Goal: Task Accomplishment & Management: Manage account settings

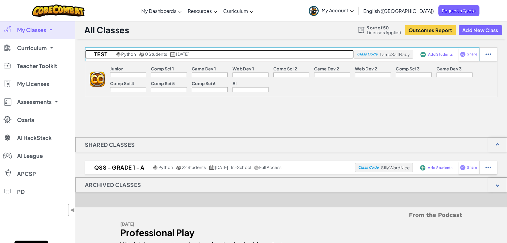
click at [107, 52] on h2 "Test" at bounding box center [100, 54] width 30 height 9
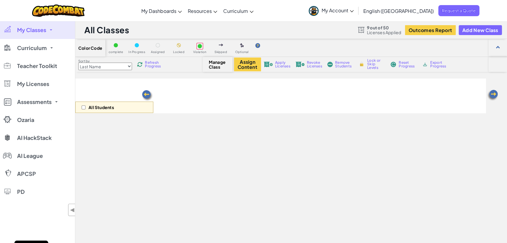
select select "560f1a9f22961295f9427742"
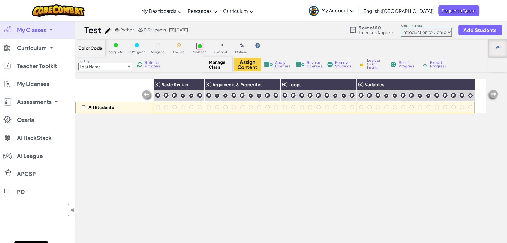
click at [499, 51] on div at bounding box center [497, 48] width 19 height 18
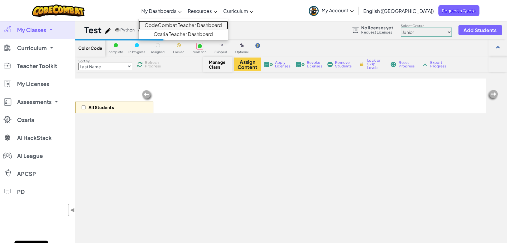
click at [176, 26] on link "CodeCombat Teacher Dashboard" at bounding box center [183, 25] width 89 height 9
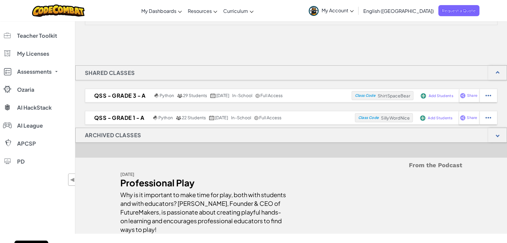
scroll to position [84, 0]
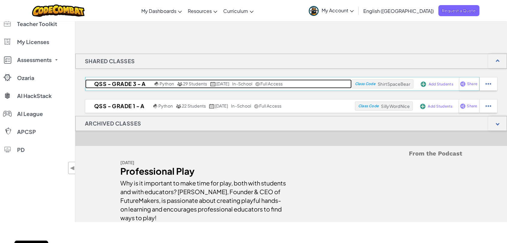
click at [122, 85] on h2 "QSS - Grade 3 - A" at bounding box center [119, 83] width 68 height 9
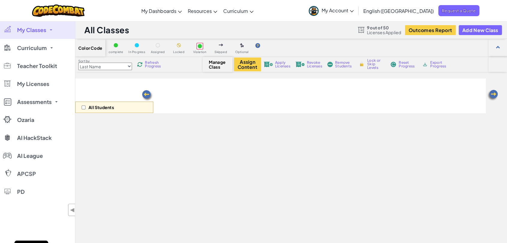
select select "560f1a9f22961295f9427742"
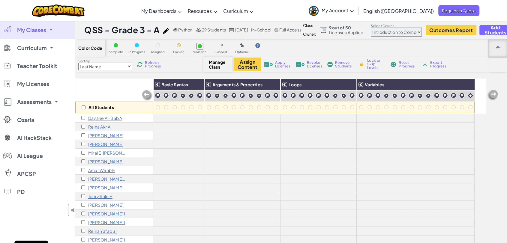
click at [501, 46] on div at bounding box center [497, 48] width 19 height 18
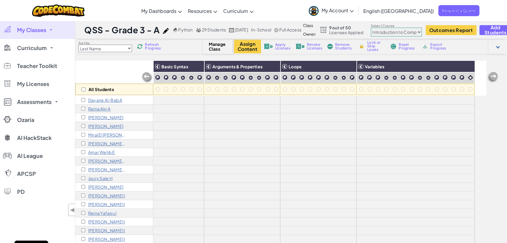
click at [84, 91] on div "All Students" at bounding box center [114, 89] width 78 height 11
click at [84, 90] on input "checkbox" at bounding box center [84, 90] width 4 height 4
checkbox input "true"
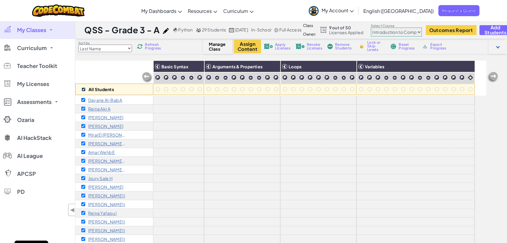
checkbox input "true"
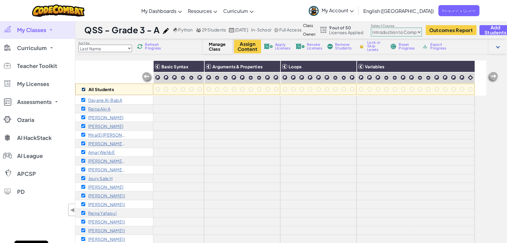
checkbox input "true"
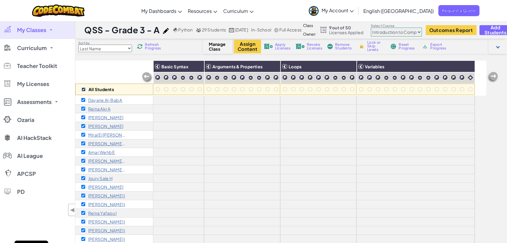
checkbox input "true"
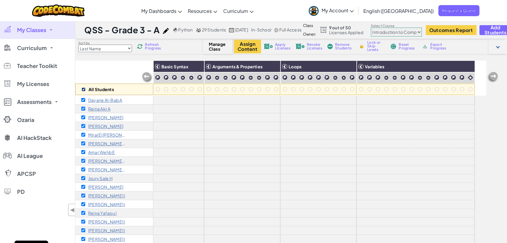
checkbox input "true"
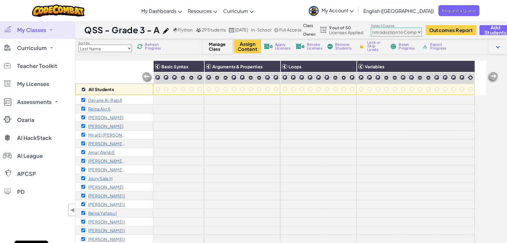
checkbox input "true"
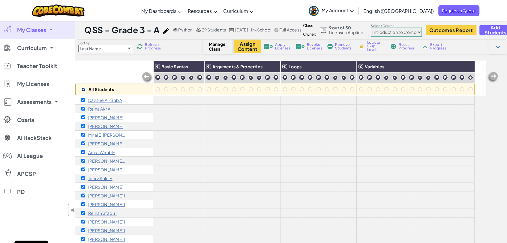
checkbox input "true"
click at [281, 49] on span "Apply Licenses" at bounding box center [282, 46] width 15 height 7
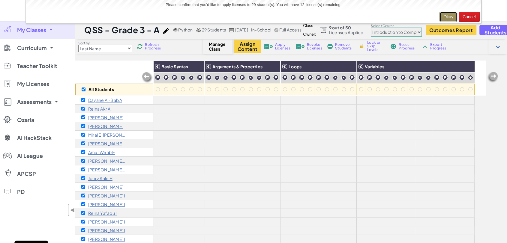
click at [450, 14] on button "Okay" at bounding box center [448, 17] width 18 height 10
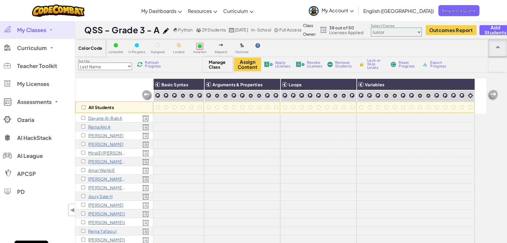
click at [496, 45] on div at bounding box center [497, 48] width 19 height 18
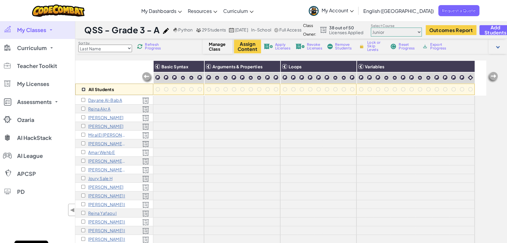
click at [84, 90] on input "checkbox" at bounding box center [84, 90] width 4 height 4
checkbox input "true"
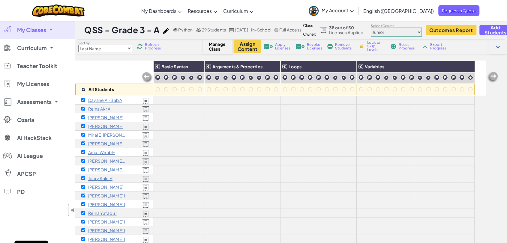
checkbox input "true"
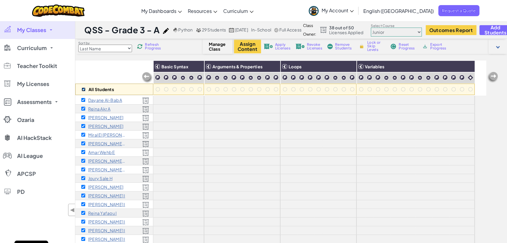
checkbox input "true"
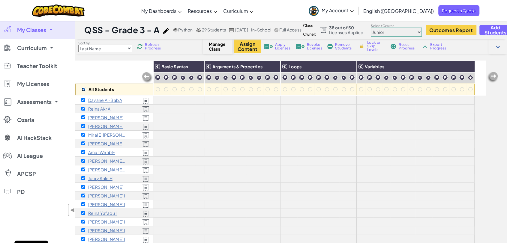
checkbox input "true"
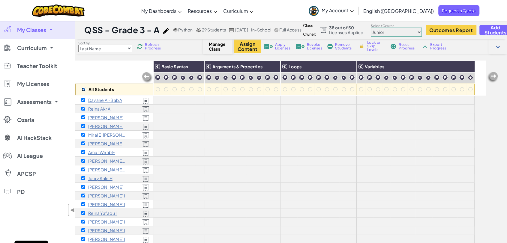
checkbox input "true"
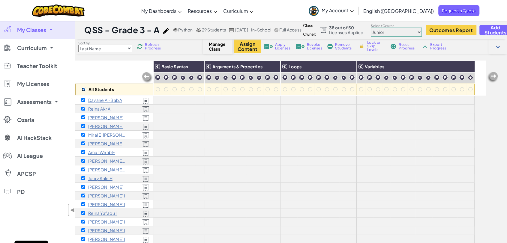
checkbox input "true"
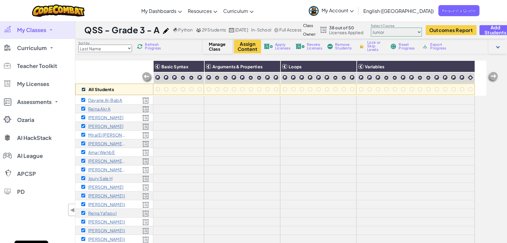
checkbox input "true"
click at [312, 48] on span "Revoke Licenses" at bounding box center [314, 46] width 15 height 7
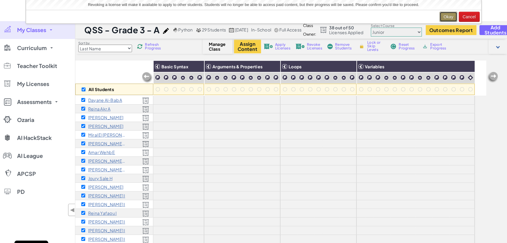
click at [447, 17] on button "Okay" at bounding box center [448, 17] width 18 height 10
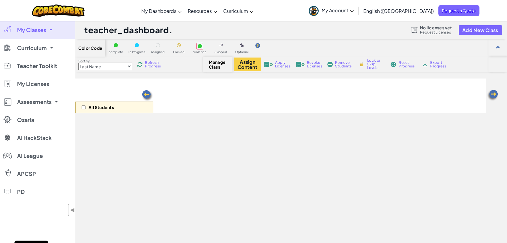
select select "560f1a9f22961295f9427742"
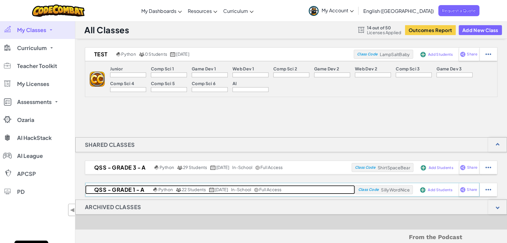
click at [127, 190] on h2 "QSS - Grade 1 - A" at bounding box center [118, 189] width 67 height 9
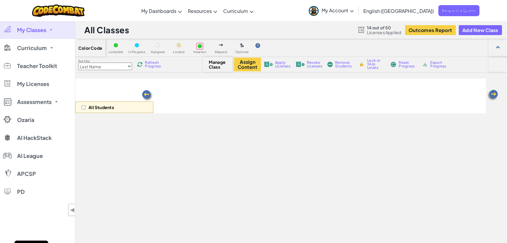
select select "560f1a9f22961295f9427742"
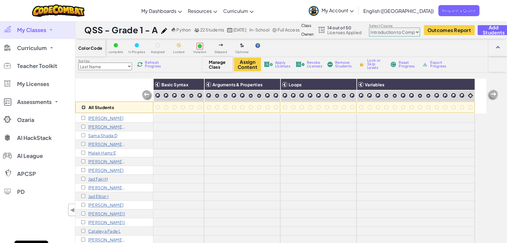
click at [83, 108] on input "checkbox" at bounding box center [84, 108] width 4 height 4
checkbox input "true"
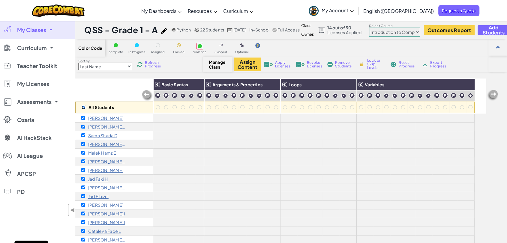
checkbox input "true"
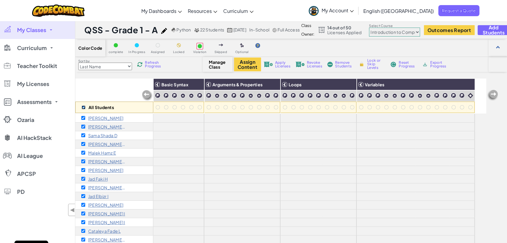
checkbox input "true"
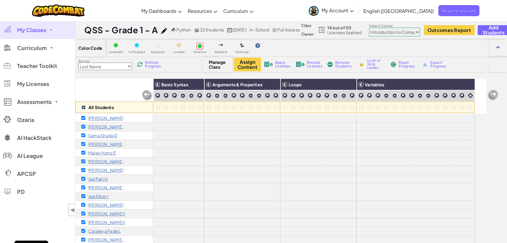
checkbox input "true"
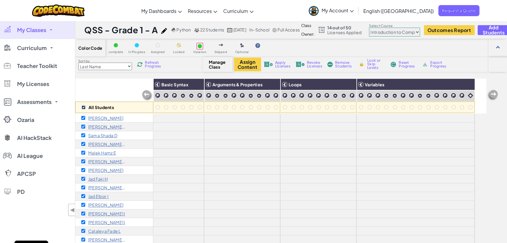
checkbox input "true"
click at [285, 66] on span "Apply Licenses" at bounding box center [282, 64] width 15 height 7
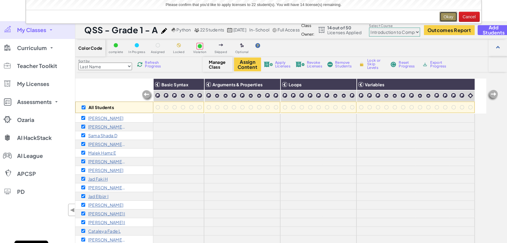
click at [447, 15] on button "Okay" at bounding box center [448, 17] width 18 height 10
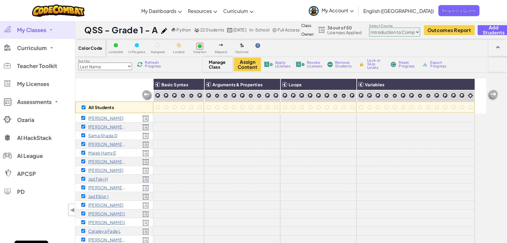
drag, startPoint x: 104, startPoint y: 115, endPoint x: 94, endPoint y: 85, distance: 31.2
click at [94, 85] on div "All Students" at bounding box center [114, 96] width 78 height 35
click at [275, 87] on img at bounding box center [273, 84] width 10 height 9
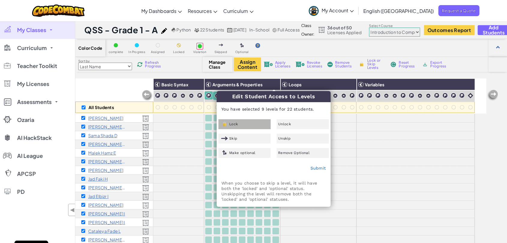
click at [237, 125] on span "Lock" at bounding box center [233, 124] width 9 height 4
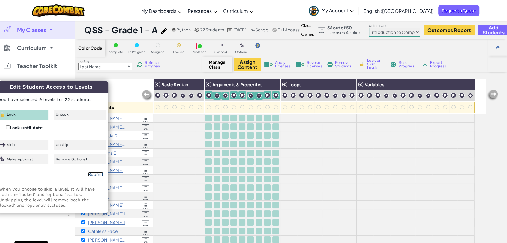
click at [102, 175] on link "Submit" at bounding box center [96, 174] width 16 height 5
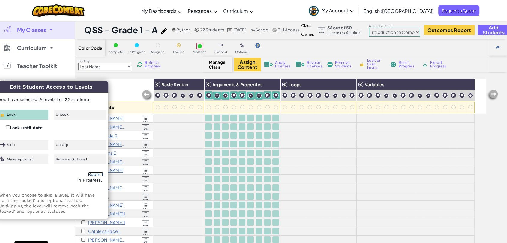
checkbox input "false"
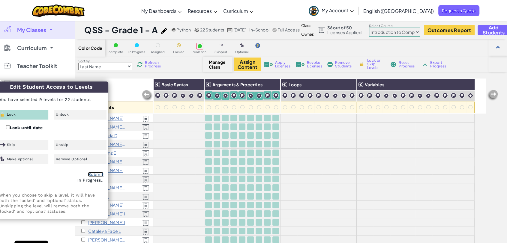
checkbox input "false"
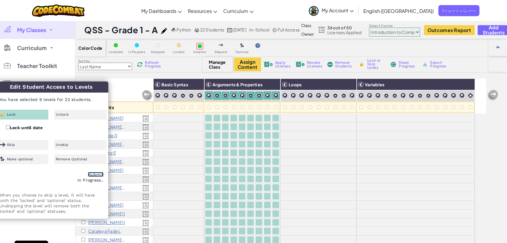
checkbox input "false"
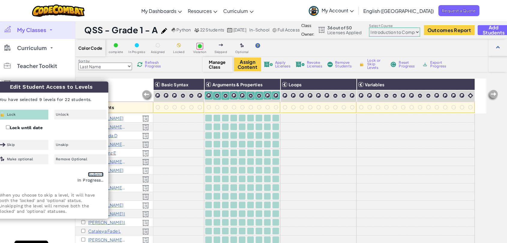
checkbox input "false"
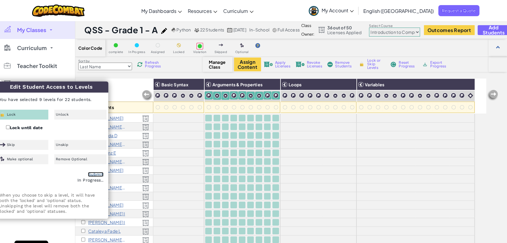
checkbox input "false"
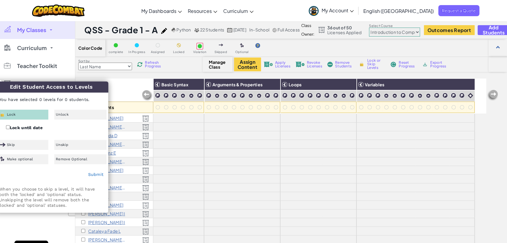
click at [418, 31] on select "Junior Introduction to Computer Science Game Development 1 Web Development 1 Co…" at bounding box center [394, 32] width 51 height 9
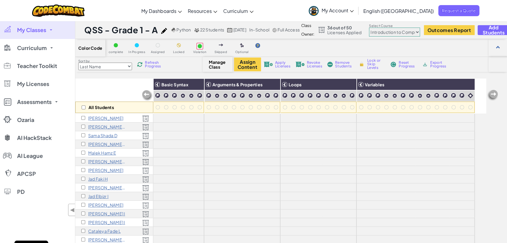
click at [412, 31] on select "Junior Introduction to Computer Science Game Development 1 Web Development 1 Co…" at bounding box center [394, 32] width 51 height 9
select select "65f32b6c87c07dbeb5ba1936"
click at [385, 28] on select "Junior Introduction to Computer Science Game Development 1 Web Development 1 Co…" at bounding box center [394, 32] width 51 height 9
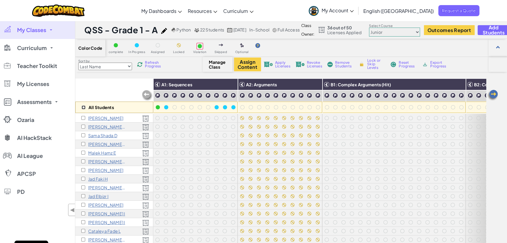
click at [84, 108] on input "checkbox" at bounding box center [84, 108] width 4 height 4
checkbox input "true"
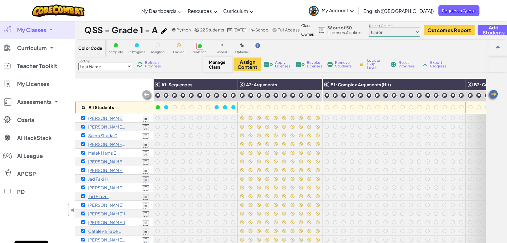
checkbox input "true"
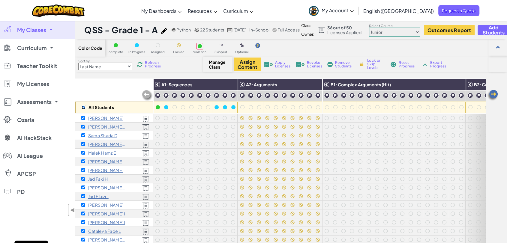
checkbox input "true"
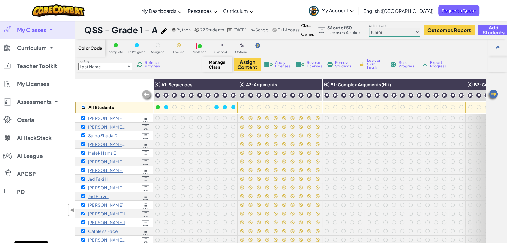
checkbox input "true"
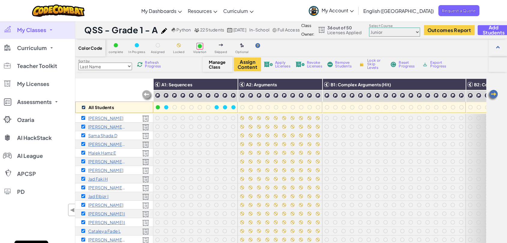
checkbox input "true"
click at [461, 85] on img at bounding box center [459, 84] width 10 height 9
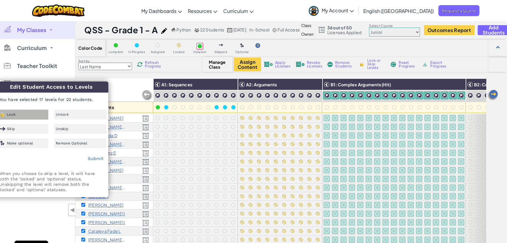
click at [20, 119] on div "Lock" at bounding box center [22, 115] width 52 height 10
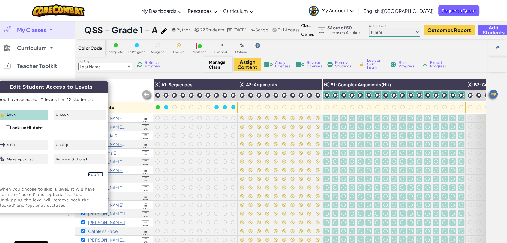
click at [98, 177] on link "Submit" at bounding box center [96, 174] width 16 height 5
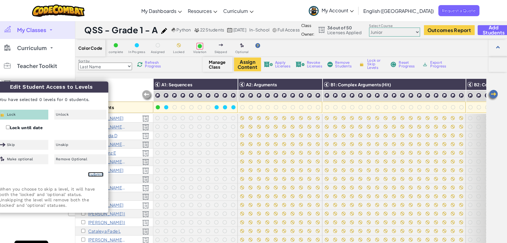
checkbox input "false"
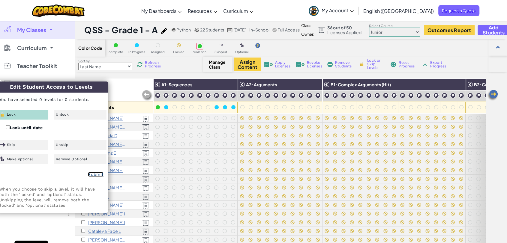
checkbox input "false"
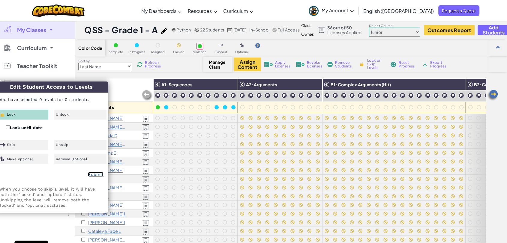
checkbox input "false"
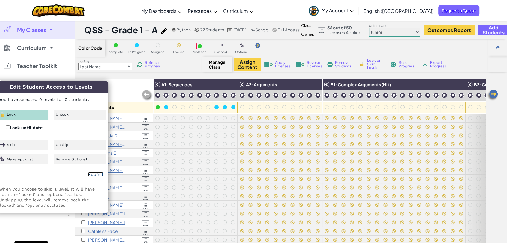
checkbox input "false"
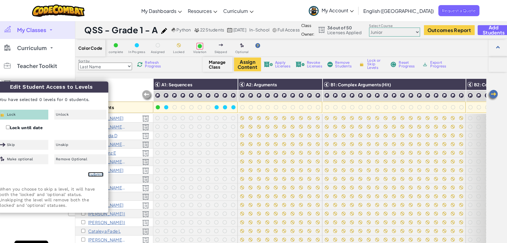
checkbox input "false"
click at [436, 32] on div "Class Owner: 36 out of 50 Licenses Applied Select Course Junior Introduction to…" at bounding box center [405, 29] width 208 height 17
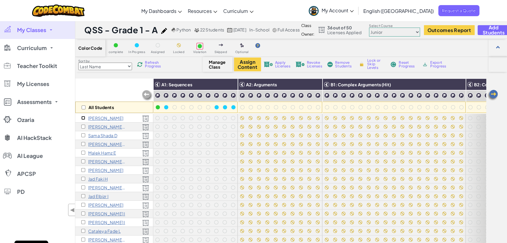
click at [82, 118] on input "checkbox" at bounding box center [83, 118] width 4 height 4
checkbox input "true"
click at [247, 67] on button "Assign Content" at bounding box center [247, 65] width 27 height 14
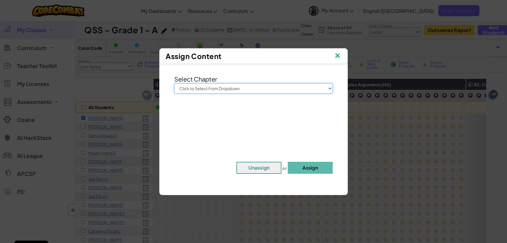
click at [223, 88] on select "Click to Select from Dropdown Junior Introduction to Computer Science Game Deve…" at bounding box center [253, 88] width 158 height 10
click at [334, 56] on img at bounding box center [337, 56] width 8 height 9
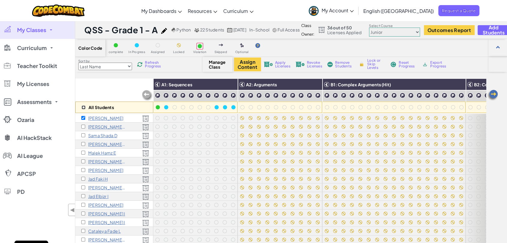
click at [82, 107] on input "checkbox" at bounding box center [84, 108] width 4 height 4
checkbox input "true"
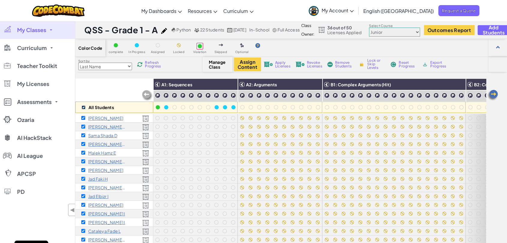
checkbox input "true"
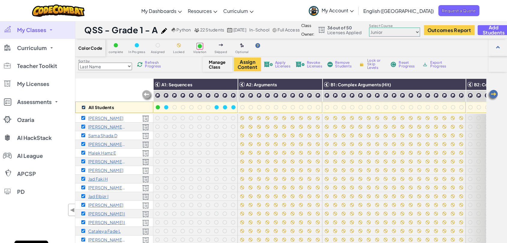
checkbox input "true"
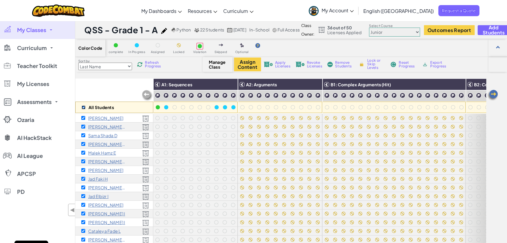
checkbox input "true"
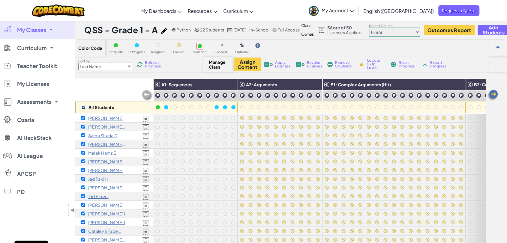
checkbox input "true"
click at [83, 107] on input "checkbox" at bounding box center [84, 108] width 4 height 4
checkbox input "false"
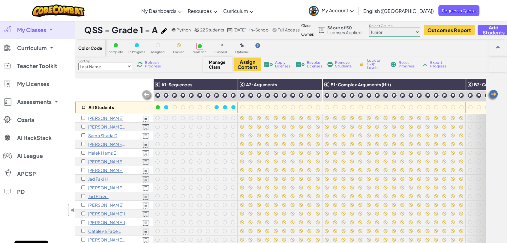
checkbox input "false"
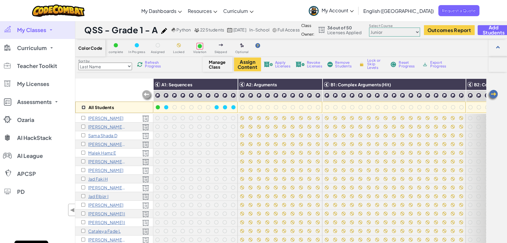
checkbox input "false"
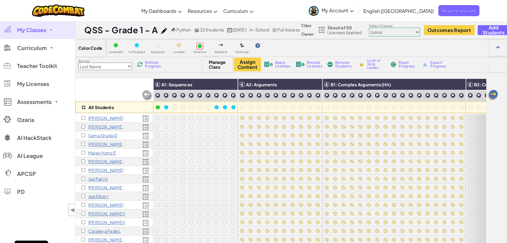
checkbox input "false"
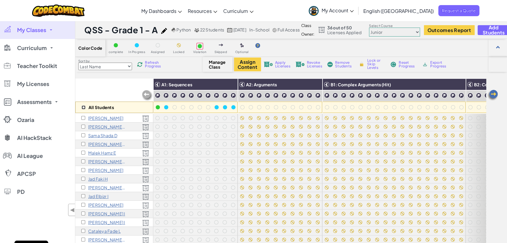
checkbox input "false"
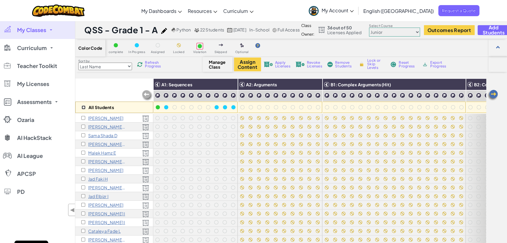
checkbox input "false"
click at [420, 33] on select "Junior Introduction to Computer Science Game Development 1 Web Development 1 Co…" at bounding box center [394, 32] width 51 height 9
select select "560f1a9f22961295f9427742"
click at [385, 28] on select "Junior Introduction to Computer Science Game Development 1 Web Development 1 Co…" at bounding box center [394, 32] width 51 height 9
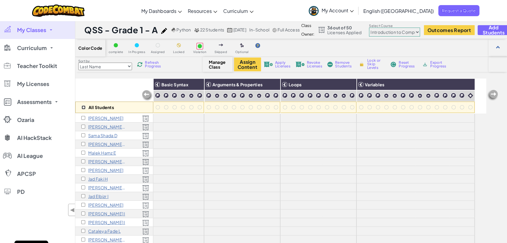
click at [82, 109] on input "checkbox" at bounding box center [84, 108] width 4 height 4
checkbox input "true"
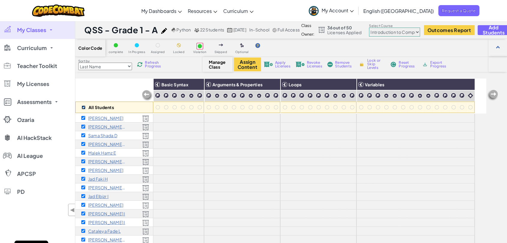
checkbox input "true"
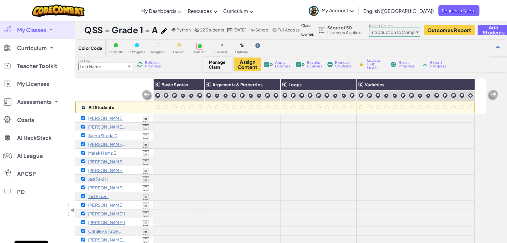
checkbox input "true"
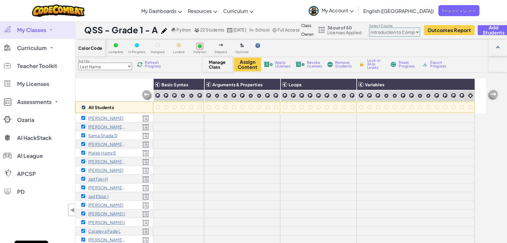
checkbox input "true"
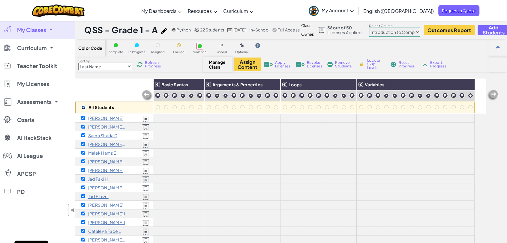
checkbox input "true"
click at [352, 85] on img at bounding box center [350, 84] width 10 height 9
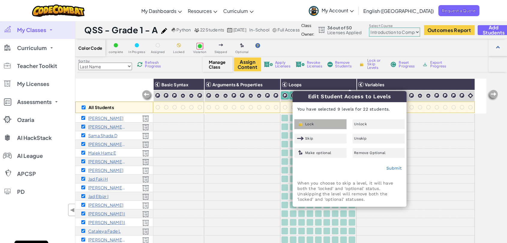
click at [333, 125] on div "Lock" at bounding box center [320, 124] width 52 height 10
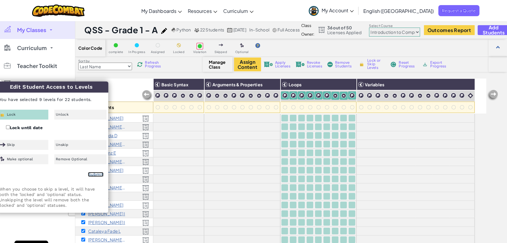
click at [92, 174] on link "Submit" at bounding box center [96, 174] width 16 height 5
checkbox input "false"
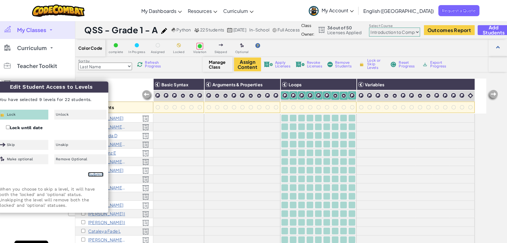
checkbox input "false"
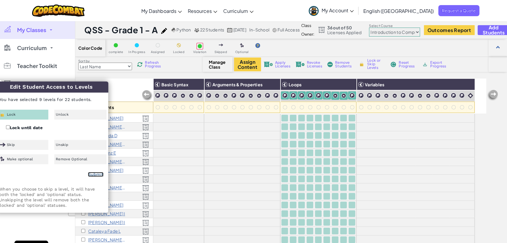
checkbox input "false"
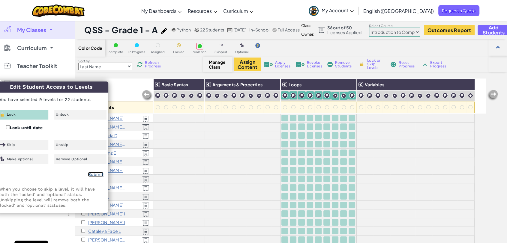
checkbox input "false"
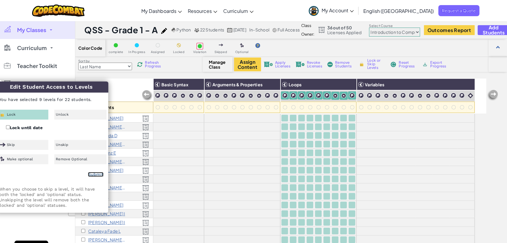
checkbox input "false"
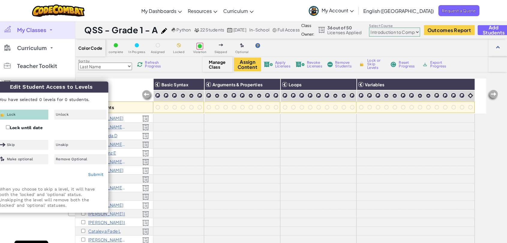
click at [417, 34] on select "Junior Introduction to Computer Science Game Development 1 Web Development 1 Co…" at bounding box center [394, 32] width 51 height 9
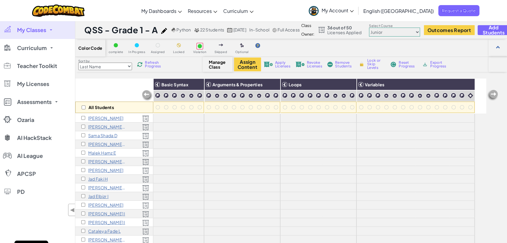
click at [385, 28] on select "Junior Introduction to Computer Science Game Development 1 Web Development 1 Co…" at bounding box center [394, 32] width 51 height 9
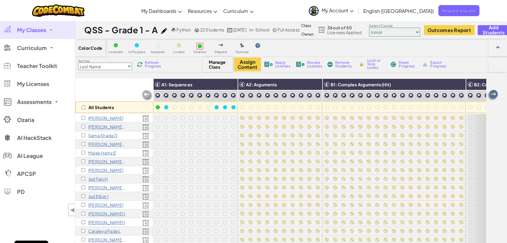
click at [420, 30] on select "Junior Introduction to Computer Science Game Development 1 Web Development 1 Co…" at bounding box center [394, 32] width 51 height 9
click at [420, 32] on select "Junior Introduction to Computer Science Game Development 1 Web Development 1 Co…" at bounding box center [394, 32] width 51 height 9
click at [385, 28] on select "Junior Introduction to Computer Science Game Development 1 Web Development 1 Co…" at bounding box center [394, 32] width 51 height 9
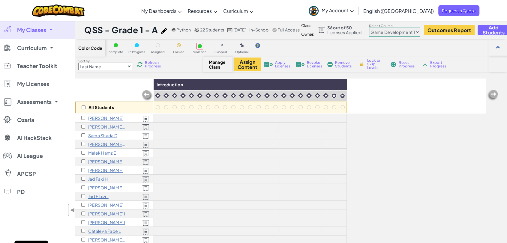
click at [406, 34] on select "Junior Introduction to Computer Science Game Development 1 Web Development 1 Co…" at bounding box center [394, 32] width 51 height 9
select select "65f32b6c87c07dbeb5ba1936"
click at [385, 28] on select "Junior Introduction to Computer Science Game Development 1 Web Development 1 Co…" at bounding box center [394, 32] width 51 height 9
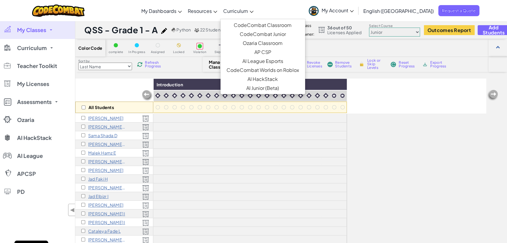
click at [256, 16] on link "Curriculum" at bounding box center [238, 11] width 36 height 16
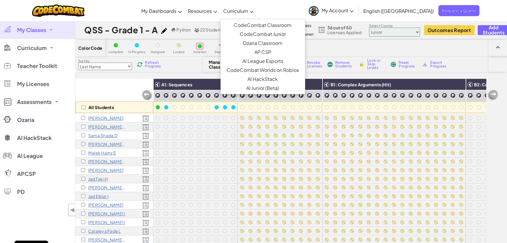
click at [248, 9] on span "Curriculum" at bounding box center [235, 11] width 25 height 6
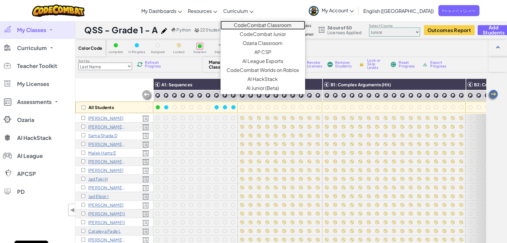
click at [271, 24] on link "CodeCombat Classroom" at bounding box center [262, 25] width 85 height 9
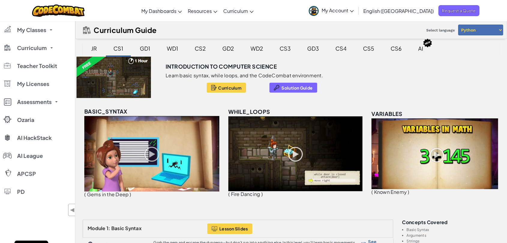
click at [97, 49] on div "JR" at bounding box center [94, 48] width 18 height 14
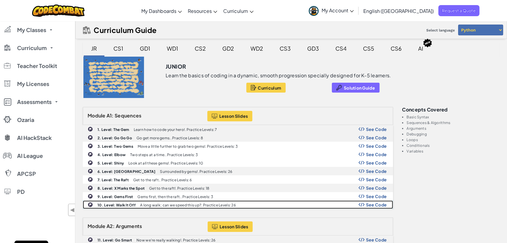
click at [129, 205] on b "10. Level: Walk It Off" at bounding box center [116, 205] width 38 height 4
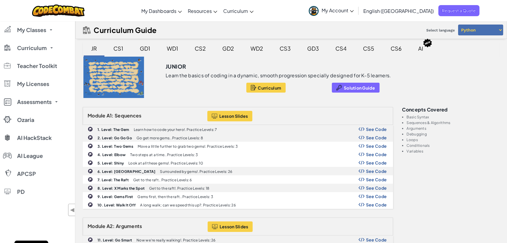
click at [202, 49] on div "CS2" at bounding box center [200, 48] width 23 height 14
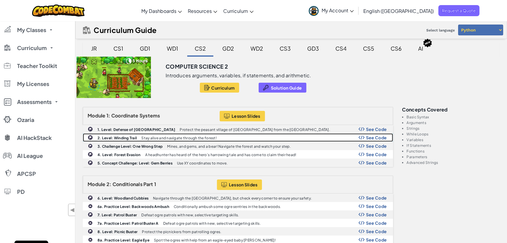
click at [132, 139] on b "2. Level: Winding Trail" at bounding box center [116, 138] width 39 height 4
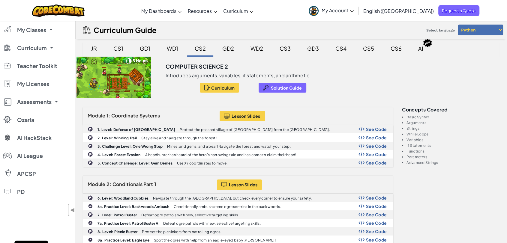
click at [91, 50] on div "JR" at bounding box center [94, 48] width 18 height 14
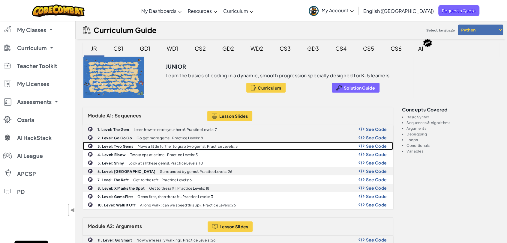
click at [117, 144] on b "3. Level: Two Gems" at bounding box center [115, 146] width 36 height 4
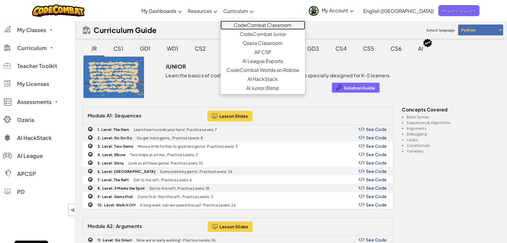
click at [271, 25] on link "CodeCombat Classroom" at bounding box center [262, 25] width 85 height 9
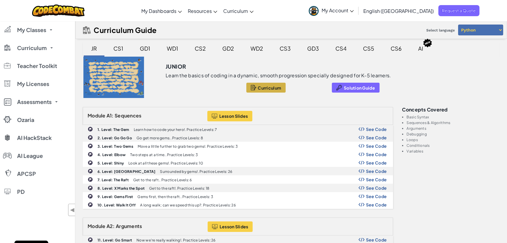
click at [272, 87] on span "Curriculum" at bounding box center [269, 87] width 23 height 5
click at [226, 48] on div "GD2" at bounding box center [228, 48] width 24 height 14
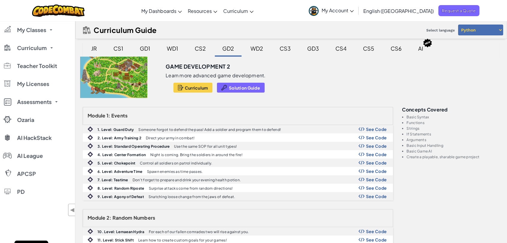
click at [249, 51] on div "WD2" at bounding box center [256, 48] width 25 height 14
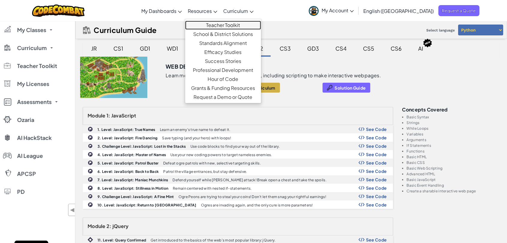
click at [237, 29] on link "Teacher Toolkit" at bounding box center [223, 25] width 76 height 9
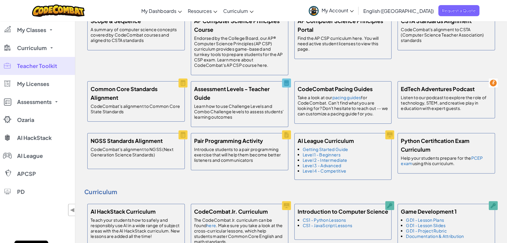
scroll to position [131, 0]
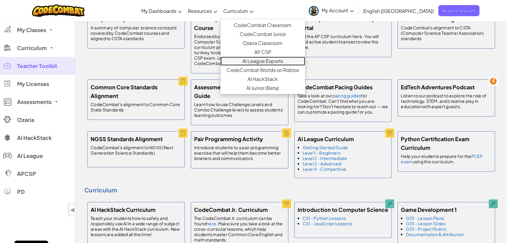
click at [289, 62] on link "AI League Esports" at bounding box center [262, 61] width 85 height 9
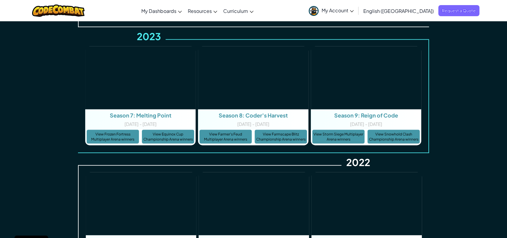
scroll to position [1504, 0]
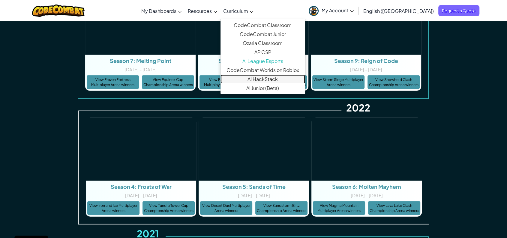
click at [289, 77] on link "AI HackStack" at bounding box center [262, 79] width 85 height 9
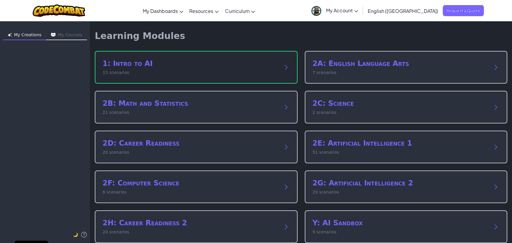
click at [275, 63] on div "1: Intro to AI 15 scenarios" at bounding box center [196, 67] width 203 height 33
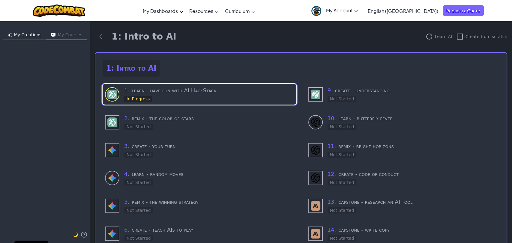
click at [69, 36] on button "My Courses" at bounding box center [66, 36] width 41 height 10
click at [33, 34] on button "My Creations" at bounding box center [24, 36] width 43 height 10
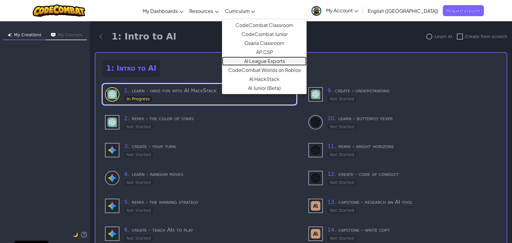
click at [294, 60] on link "AI League Esports" at bounding box center [264, 61] width 85 height 9
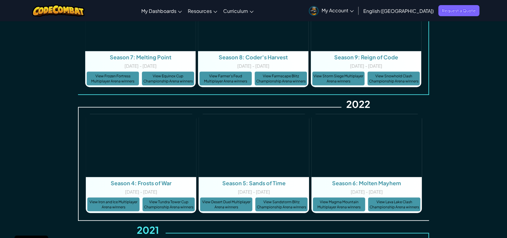
scroll to position [1519, 0]
